Goal: Transaction & Acquisition: Purchase product/service

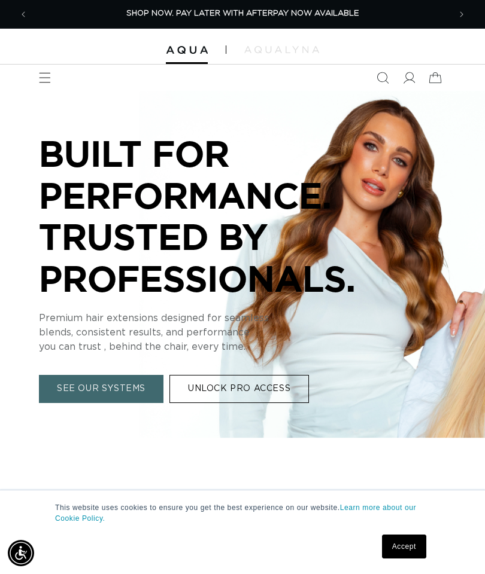
scroll to position [0, 842]
click at [406, 81] on icon at bounding box center [409, 78] width 12 height 12
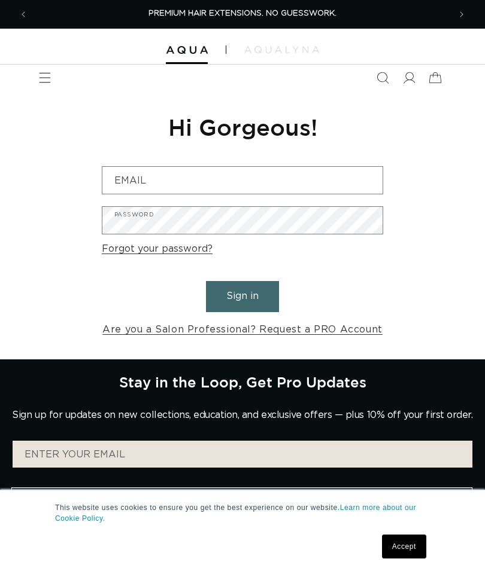
click at [312, 172] on input "Email" at bounding box center [242, 180] width 280 height 27
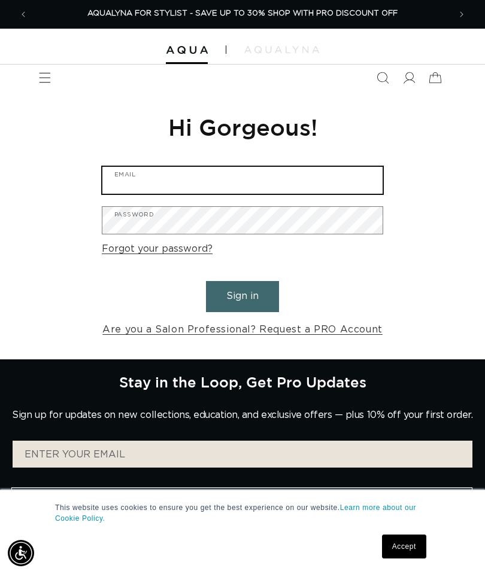
type input "[EMAIL_ADDRESS][DOMAIN_NAME]"
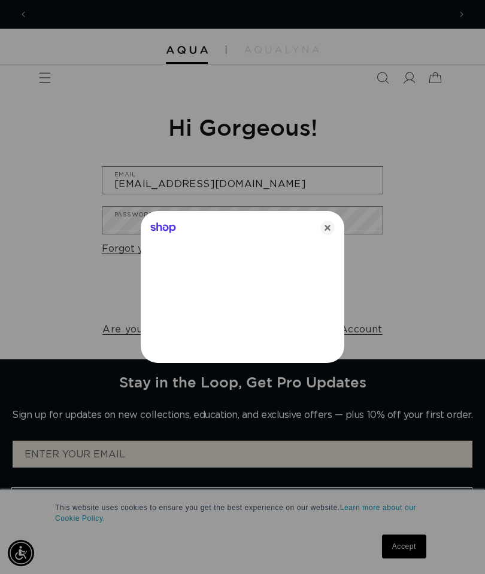
scroll to position [0, 0]
click at [327, 227] on icon "Close" at bounding box center [327, 228] width 14 height 14
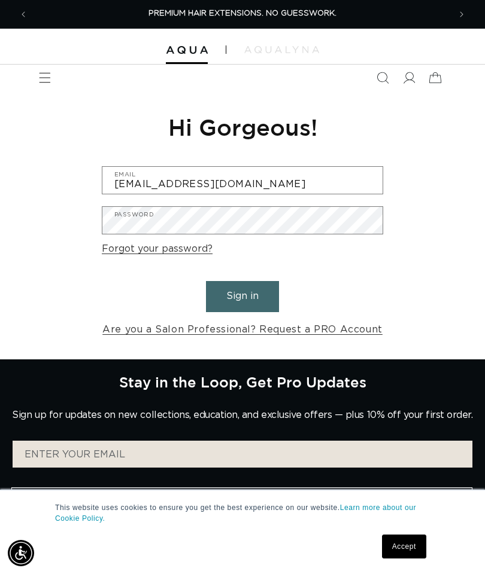
click at [254, 306] on button "Sign in" at bounding box center [242, 296] width 73 height 31
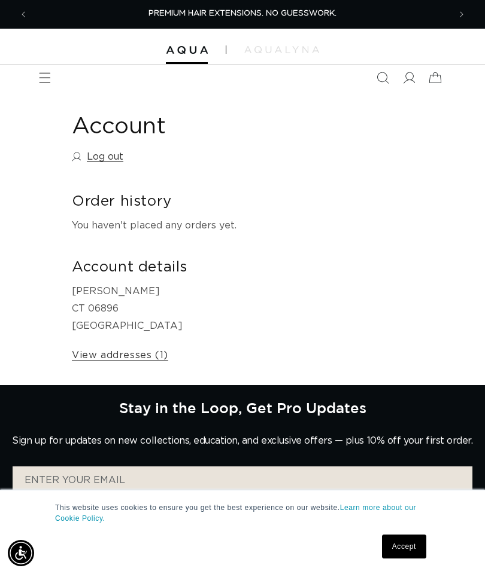
click at [43, 83] on icon "Menu" at bounding box center [45, 78] width 12 height 12
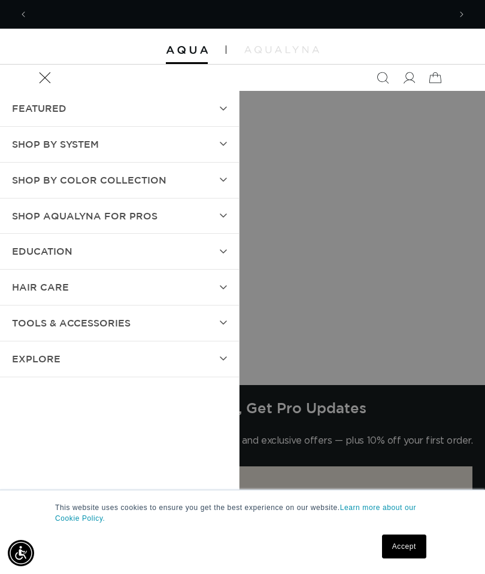
scroll to position [0, 421]
click at [218, 196] on summary "Shop by Color Collection" at bounding box center [119, 180] width 239 height 35
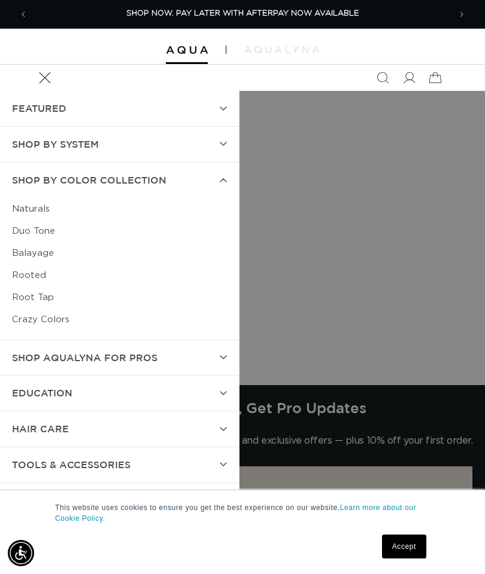
click at [212, 198] on link "Naturals" at bounding box center [119, 209] width 215 height 22
click at [219, 183] on summary "Shop by Color Collection" at bounding box center [119, 180] width 239 height 35
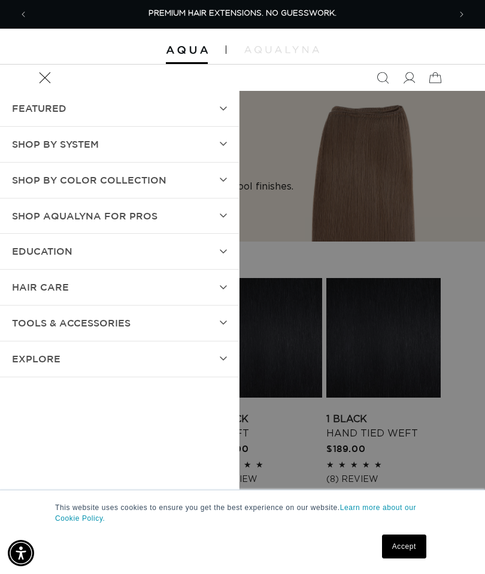
click at [229, 215] on summary "Shop AquaLyna for Pros" at bounding box center [119, 216] width 239 height 35
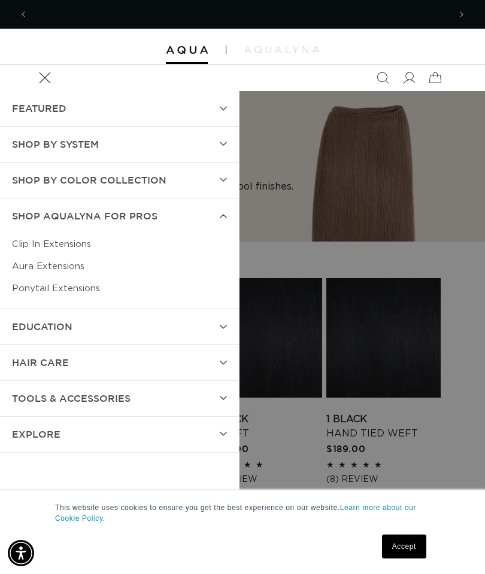
scroll to position [0, 421]
click at [300, 47] on img at bounding box center [281, 49] width 75 height 7
click at [237, 142] on summary "SHOP BY SYSTEM" at bounding box center [119, 144] width 239 height 35
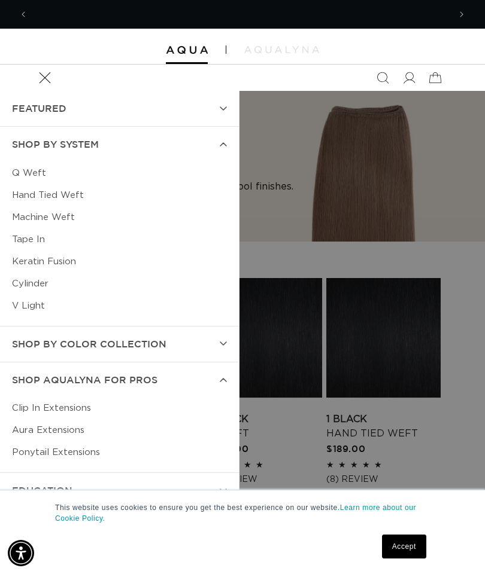
scroll to position [0, 842]
click at [38, 242] on link "Tape In" at bounding box center [119, 240] width 215 height 22
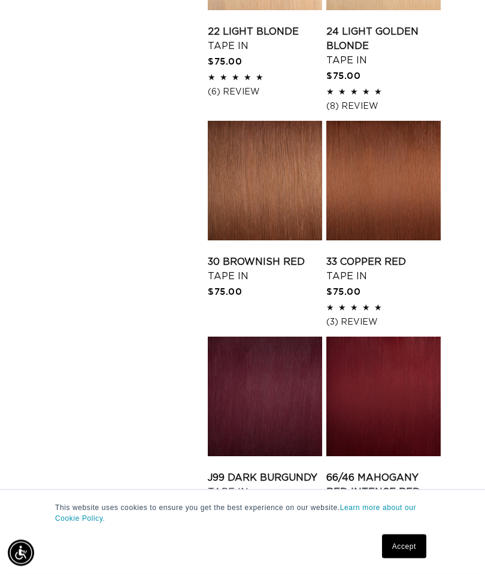
scroll to position [1497, 0]
click at [276, 269] on link "30 Brownish Red Tape In" at bounding box center [265, 269] width 114 height 29
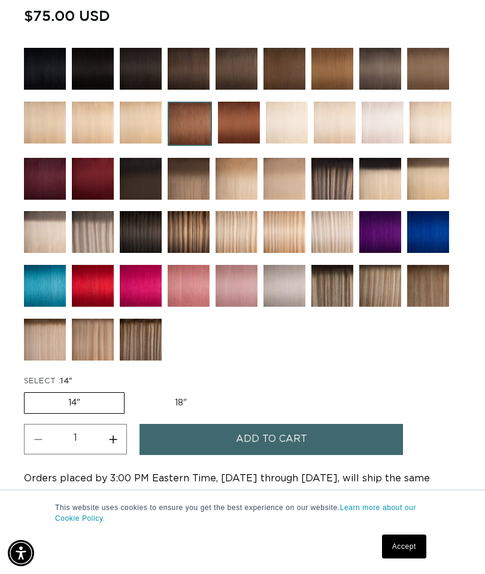
scroll to position [842, 0]
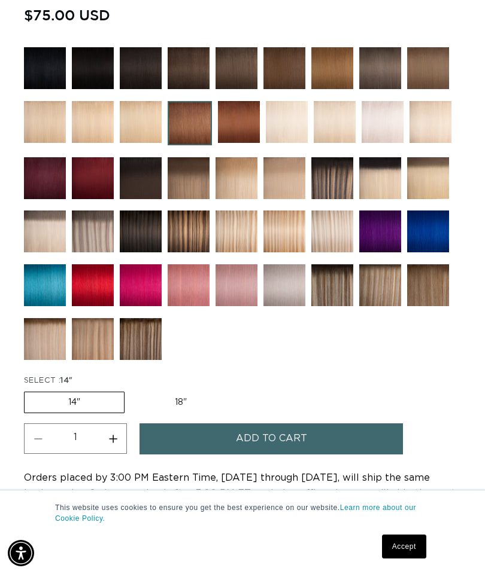
click at [198, 406] on label "18" Variant sold out or unavailable" at bounding box center [180, 403] width 99 height 20
click at [131, 390] on input "18" Variant sold out or unavailable" at bounding box center [130, 390] width 1 height 1
radio input "true"
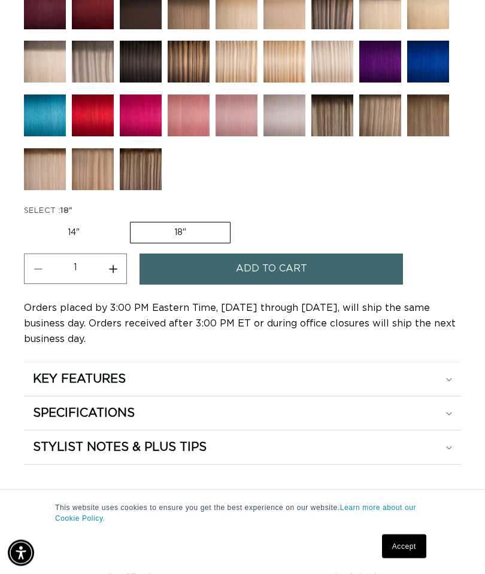
click at [397, 369] on summary "KEY FEATURES" at bounding box center [242, 380] width 437 height 34
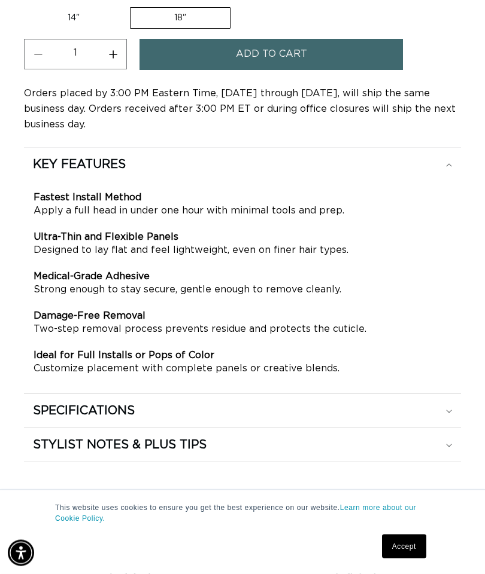
scroll to position [0, 421]
click at [354, 424] on summary "SPECIFICATIONS" at bounding box center [242, 411] width 437 height 34
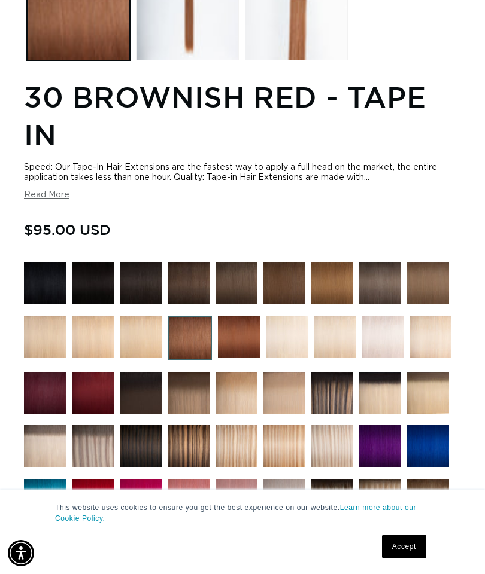
click at [296, 443] on img at bounding box center [284, 446] width 42 height 42
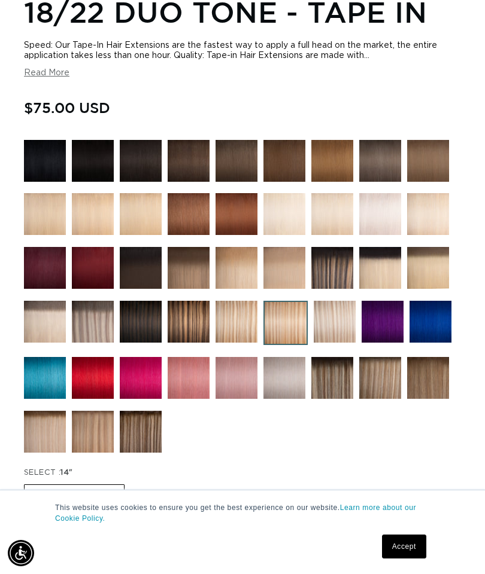
scroll to position [0, 421]
click at [387, 379] on img at bounding box center [380, 378] width 42 height 42
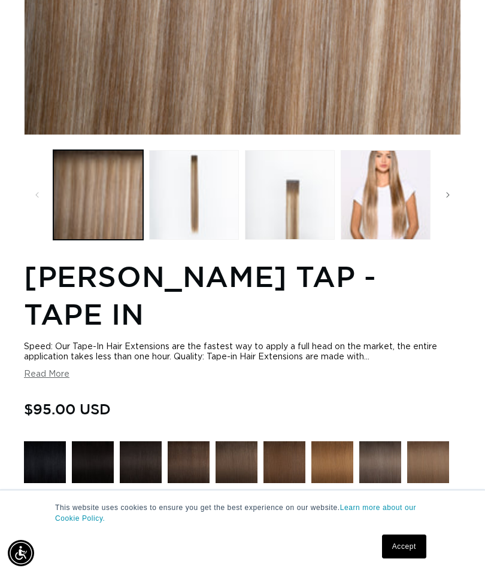
scroll to position [567, 0]
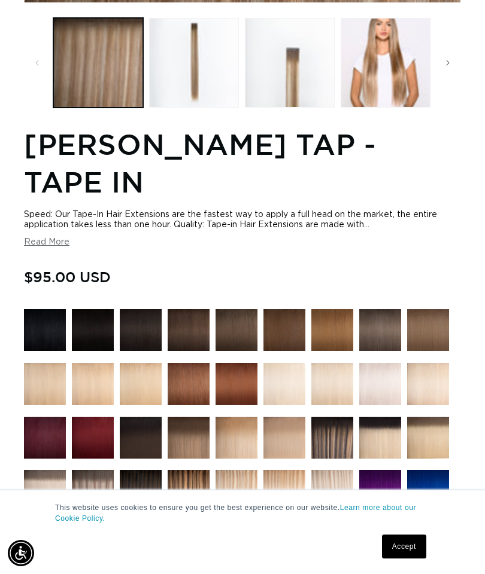
click at [284, 491] on img at bounding box center [284, 491] width 42 height 42
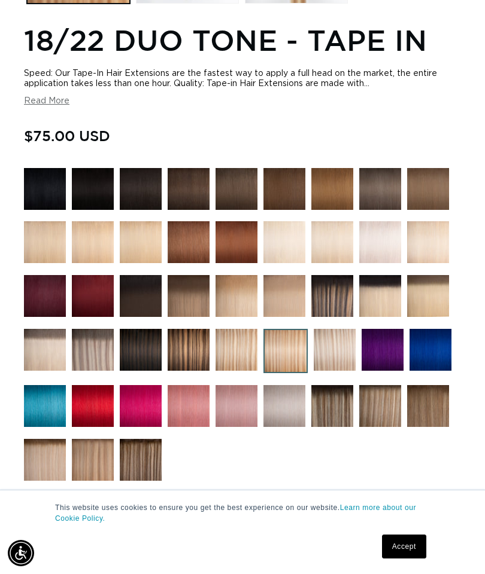
scroll to position [0, 842]
click at [252, 303] on img at bounding box center [236, 296] width 42 height 42
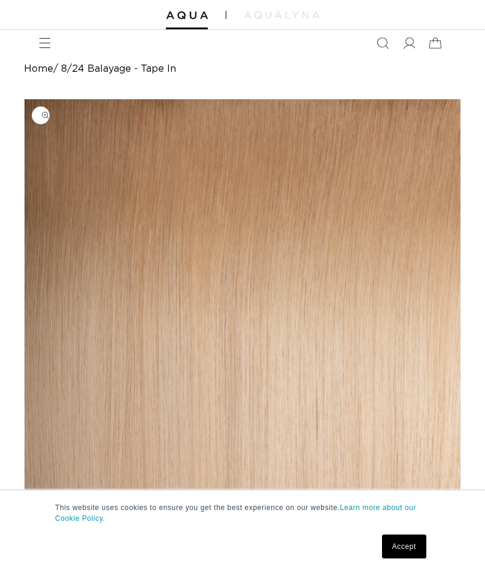
scroll to position [71, 0]
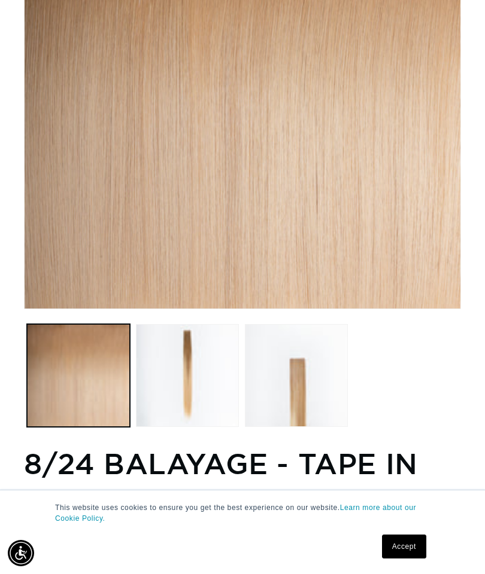
click at [312, 373] on button "Load image 3 in gallery view" at bounding box center [296, 375] width 103 height 103
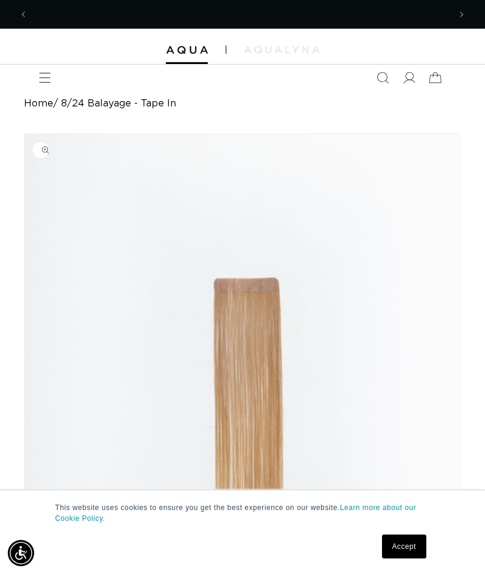
scroll to position [0, 421]
click at [47, 78] on icon "Menu" at bounding box center [45, 78] width 12 height 12
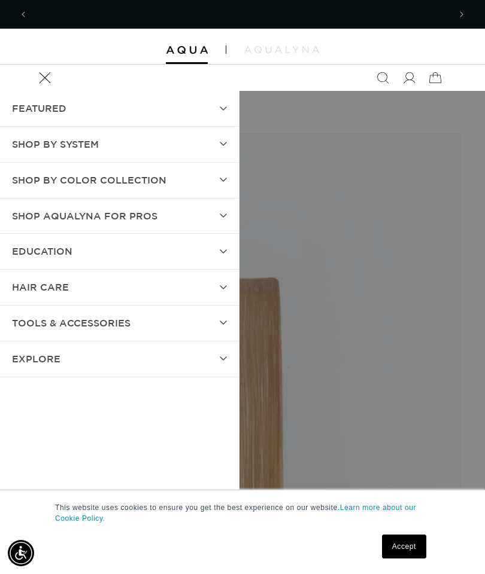
scroll to position [0, 842]
click at [232, 181] on summary "Shop by Color Collection" at bounding box center [119, 180] width 239 height 35
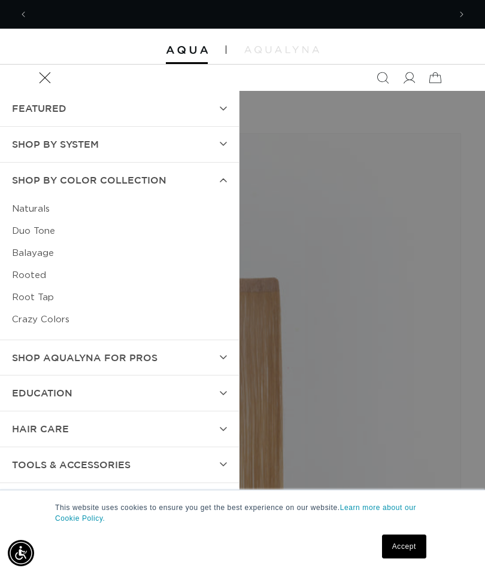
scroll to position [0, 0]
click at [50, 290] on link "Root Tap" at bounding box center [119, 298] width 215 height 22
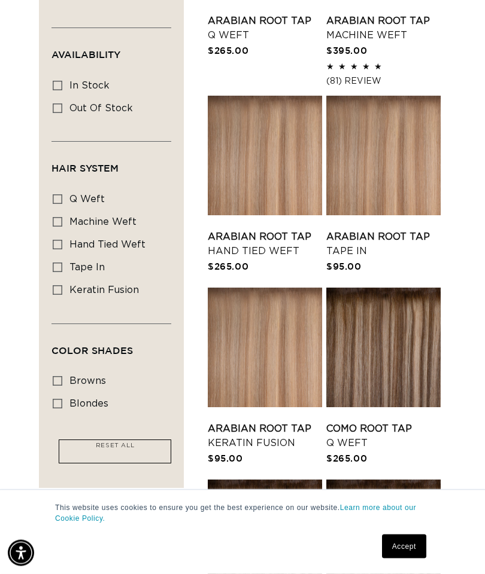
scroll to position [399, 0]
click at [86, 258] on label "tape in tape in (6 products)" at bounding box center [108, 268] width 110 height 23
click at [62, 263] on input "tape in tape in (6 products)" at bounding box center [58, 268] width 10 height 10
checkbox input "true"
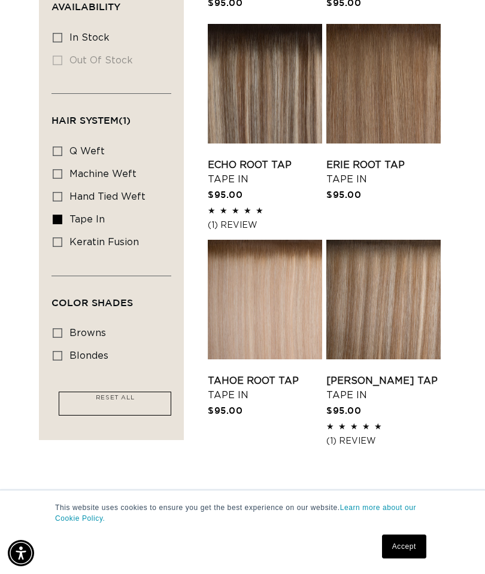
scroll to position [452, 0]
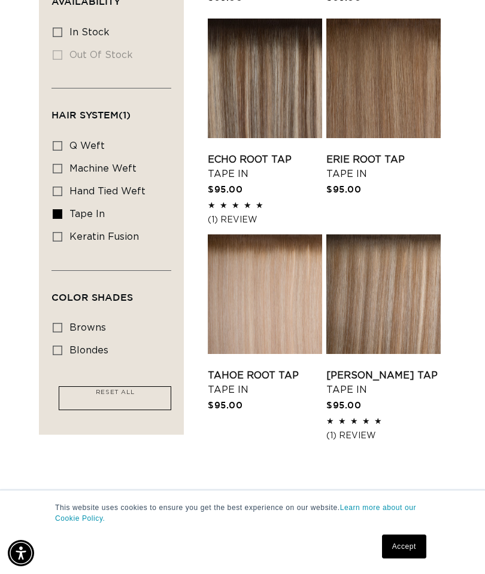
click at [302, 369] on link "Tahoe Root Tap Tape In" at bounding box center [265, 383] width 114 height 29
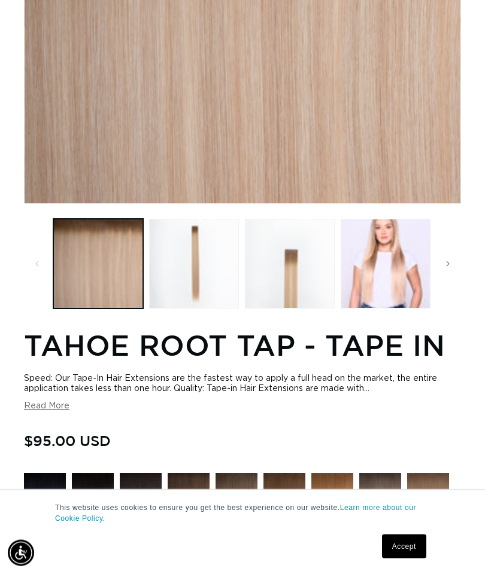
click at [401, 265] on button "Load image 4 in gallery view" at bounding box center [385, 265] width 90 height 90
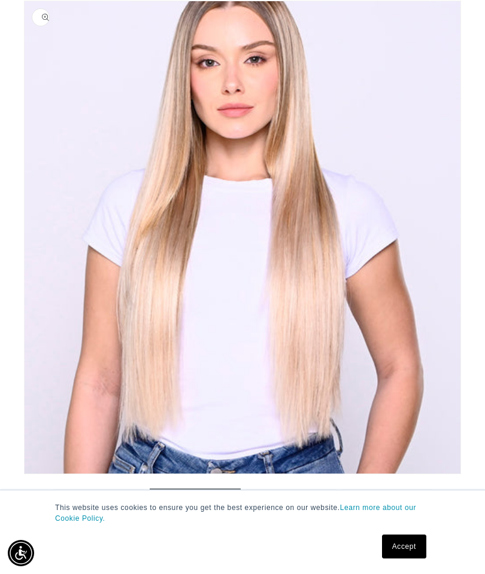
scroll to position [0, 421]
